Goal: Navigation & Orientation: Find specific page/section

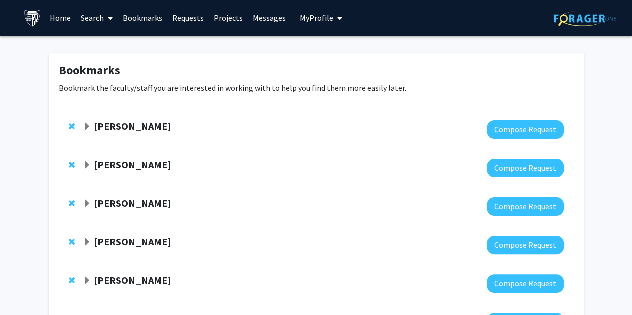
click at [33, 22] on img at bounding box center [32, 17] width 17 height 17
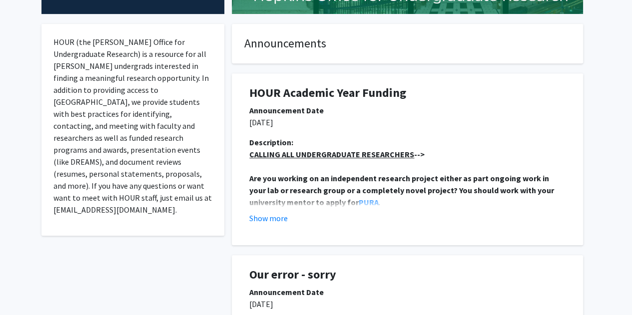
scroll to position [186, 0]
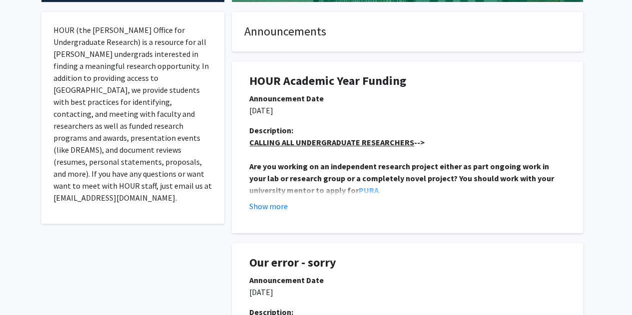
click at [256, 212] on div "Description: CALLING ALL UNDERGRADUATE RESEARCHERS --> Are you working on an in…" at bounding box center [407, 172] width 331 height 96
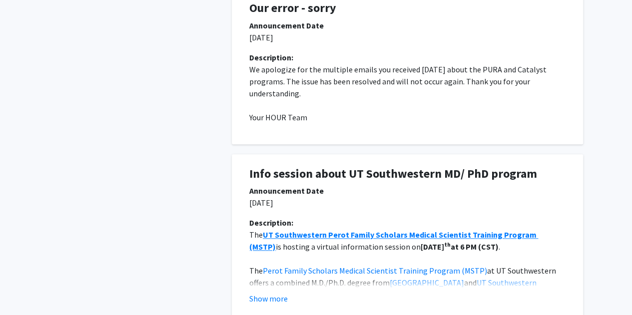
click at [390, 128] on div "Description: We apologize for the multiple emails you received [DATE] about the…" at bounding box center [407, 91] width 331 height 80
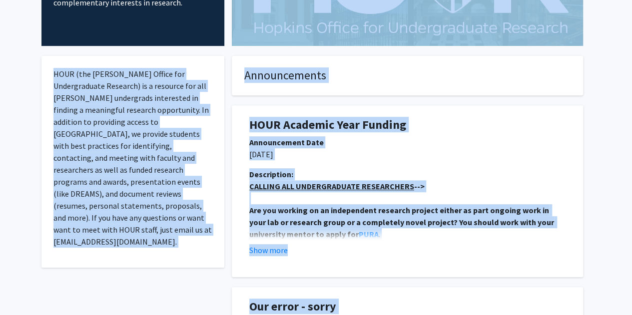
scroll to position [0, 0]
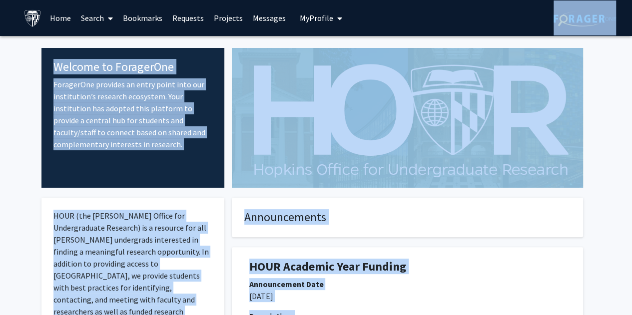
drag, startPoint x: 344, startPoint y: 78, endPoint x: 516, endPoint y: -51, distance: 214.7
click at [516, 0] on html "Skip navigation Home Search Bookmarks Requests Projects Messages My Profile [PE…" at bounding box center [316, 157] width 632 height 315
